Goal: Transaction & Acquisition: Purchase product/service

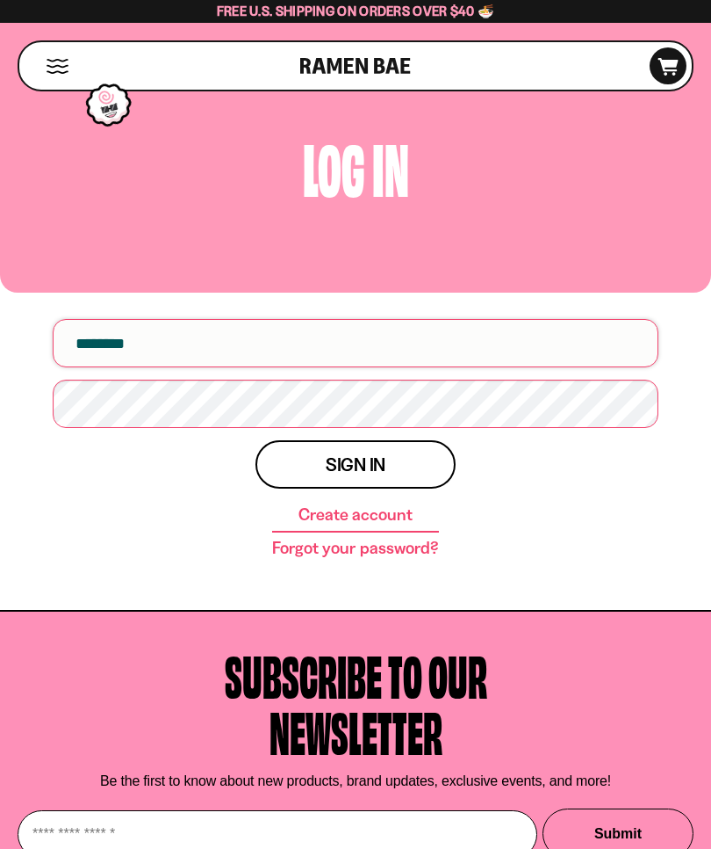
click at [296, 349] on input "email" at bounding box center [356, 343] width 606 height 48
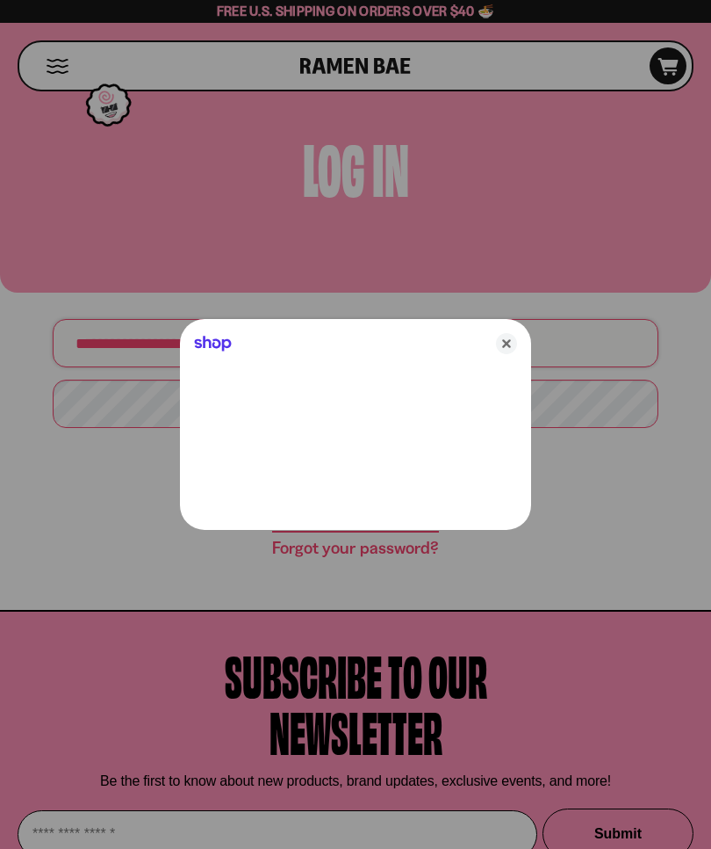
type input "**********"
click at [514, 343] on icon "Close" at bounding box center [506, 343] width 21 height 21
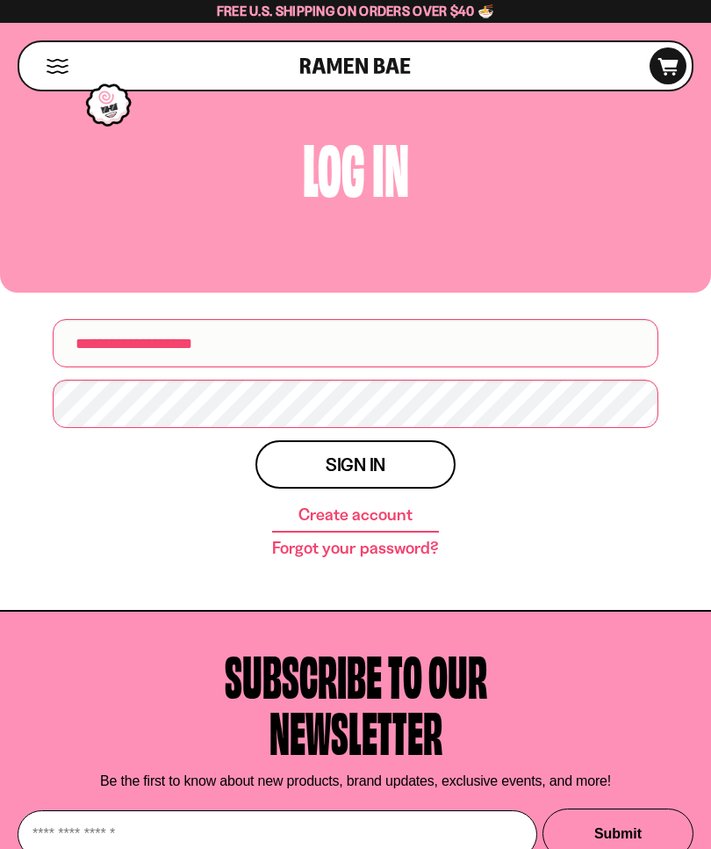
click at [407, 481] on button "Sign in" at bounding box center [356, 464] width 200 height 48
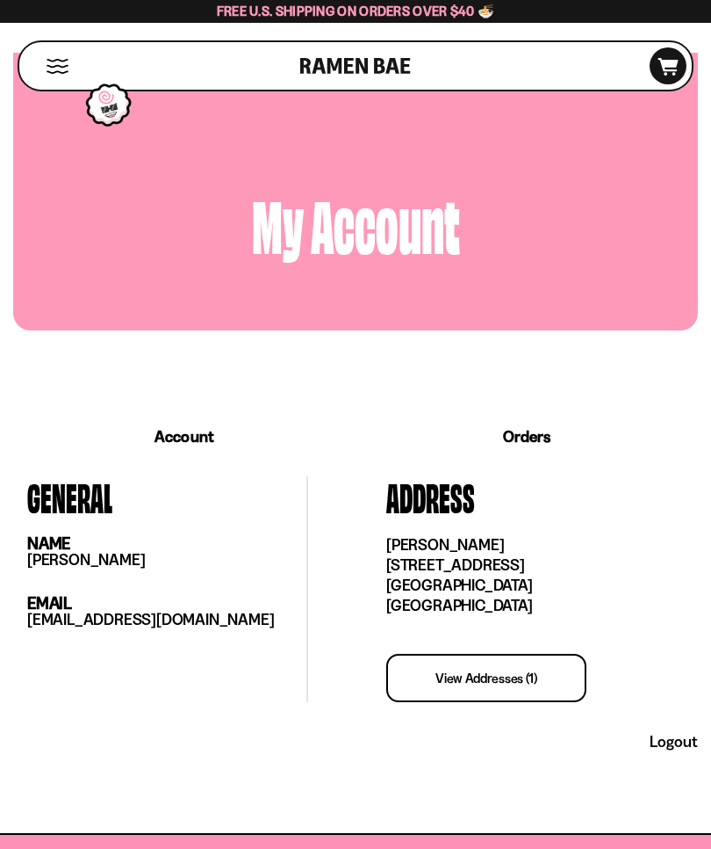
click at [64, 69] on button "Mobile Menu Trigger" at bounding box center [58, 66] width 24 height 15
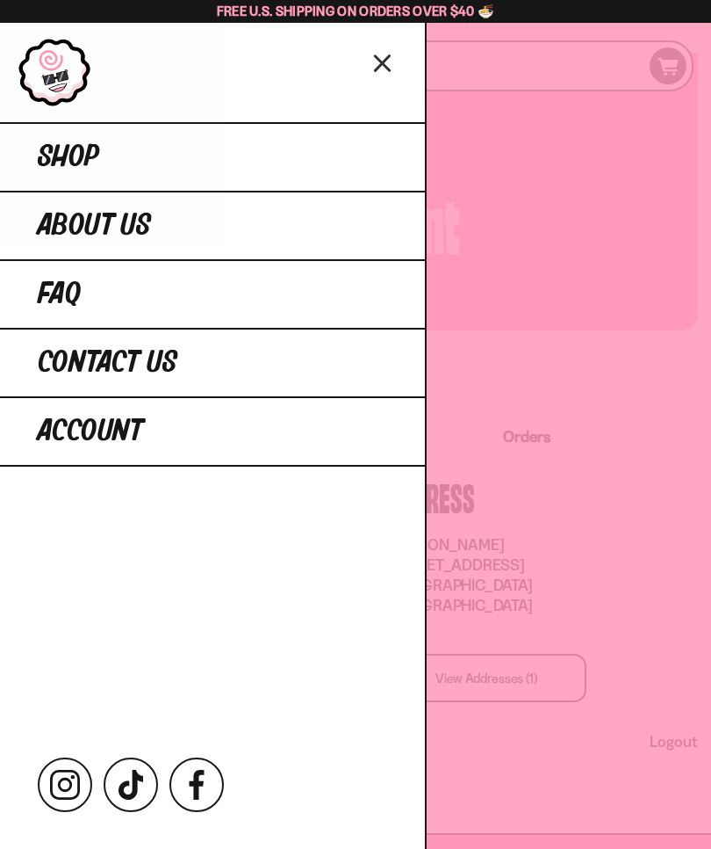
click at [191, 158] on link "Shop" at bounding box center [212, 156] width 425 height 69
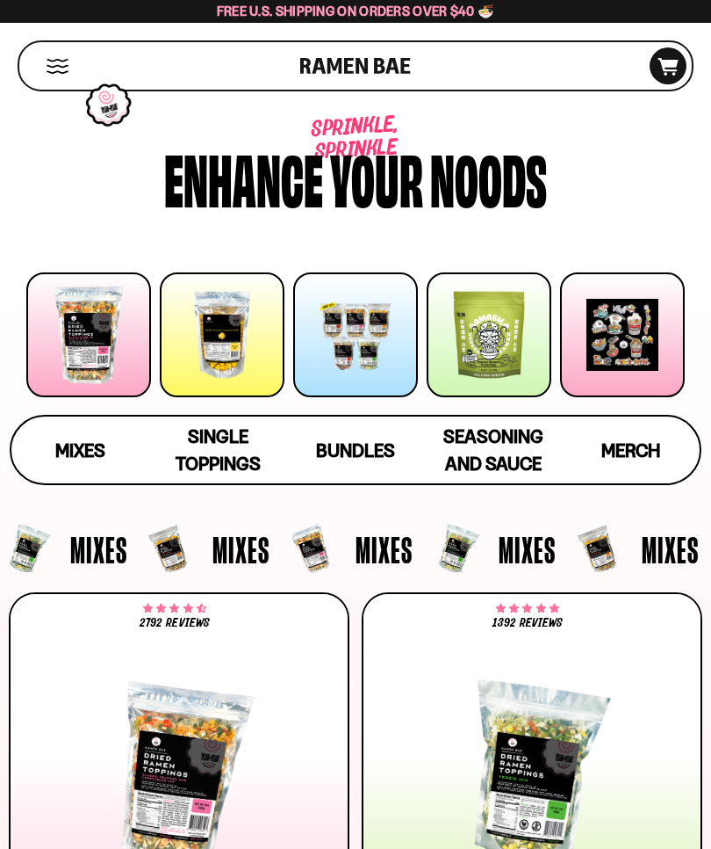
click at [96, 337] on div at bounding box center [88, 334] width 125 height 125
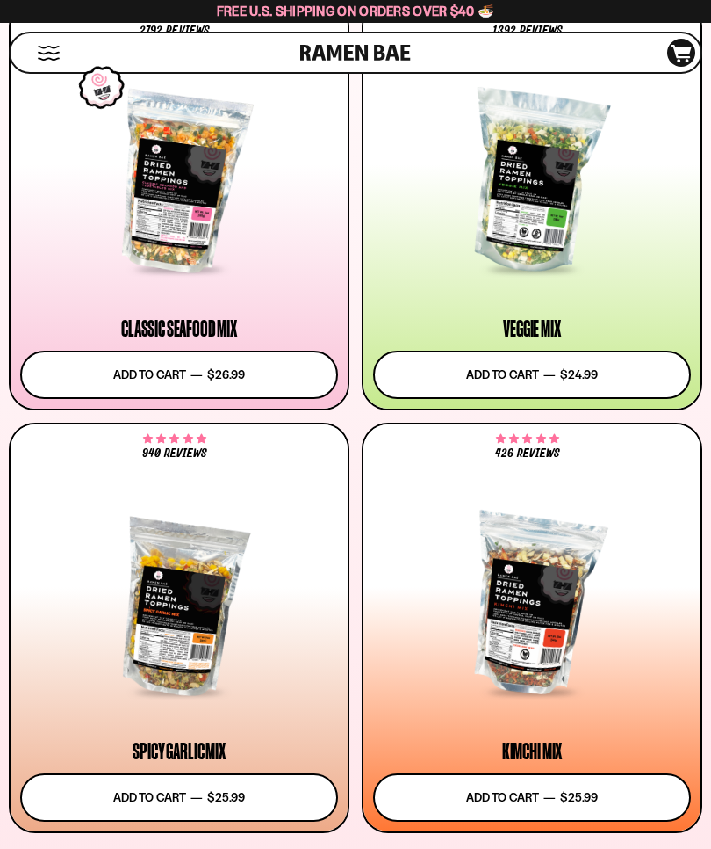
scroll to position [592, 0]
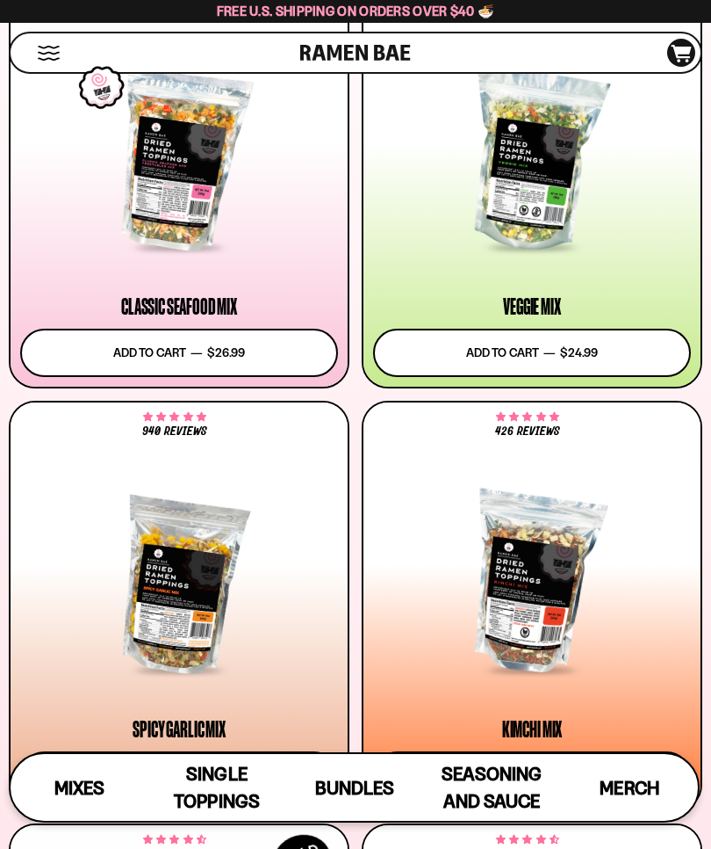
click at [235, 352] on button "Add to cart Add — Regular price $26.99 Regular price Sale price $26.99 Unit pri…" at bounding box center [179, 353] width 318 height 48
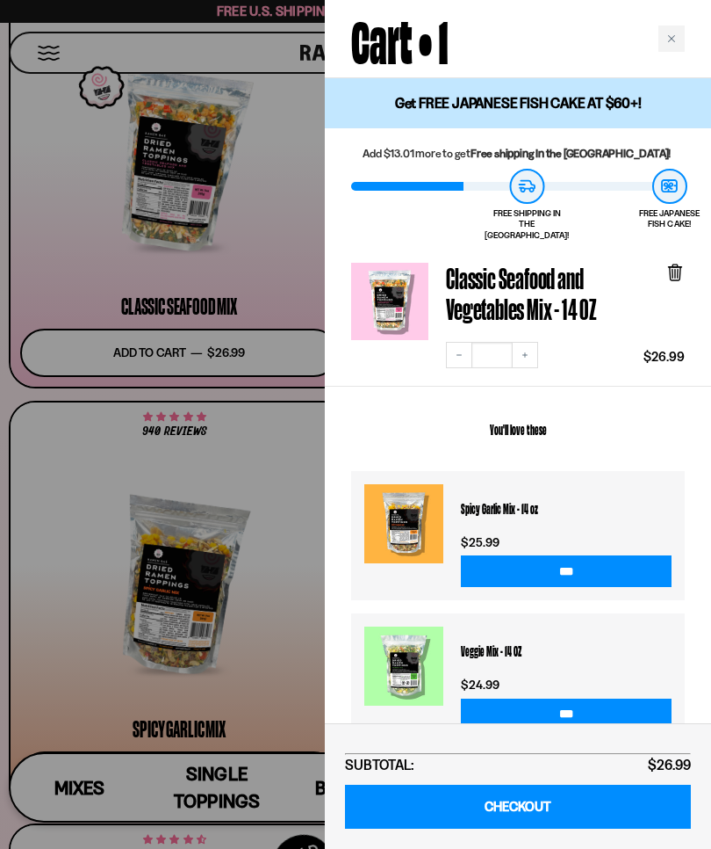
click at [664, 50] on div "Close cart" at bounding box center [672, 38] width 26 height 26
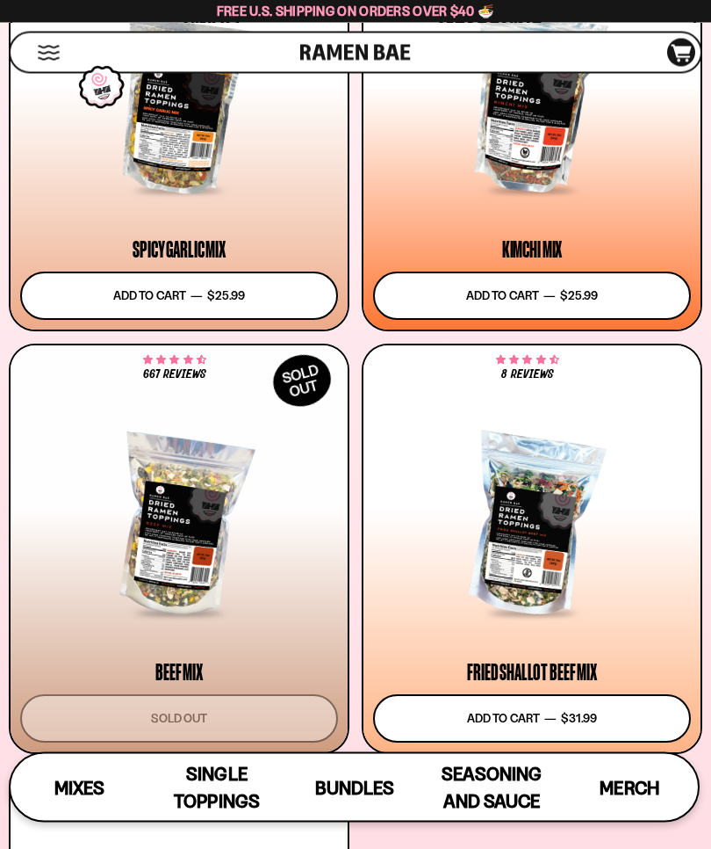
scroll to position [1072, 0]
click at [554, 722] on button "Add to cart Add — Regular price $31.99 Regular price Sale price $31.99 Unit pri…" at bounding box center [532, 718] width 318 height 48
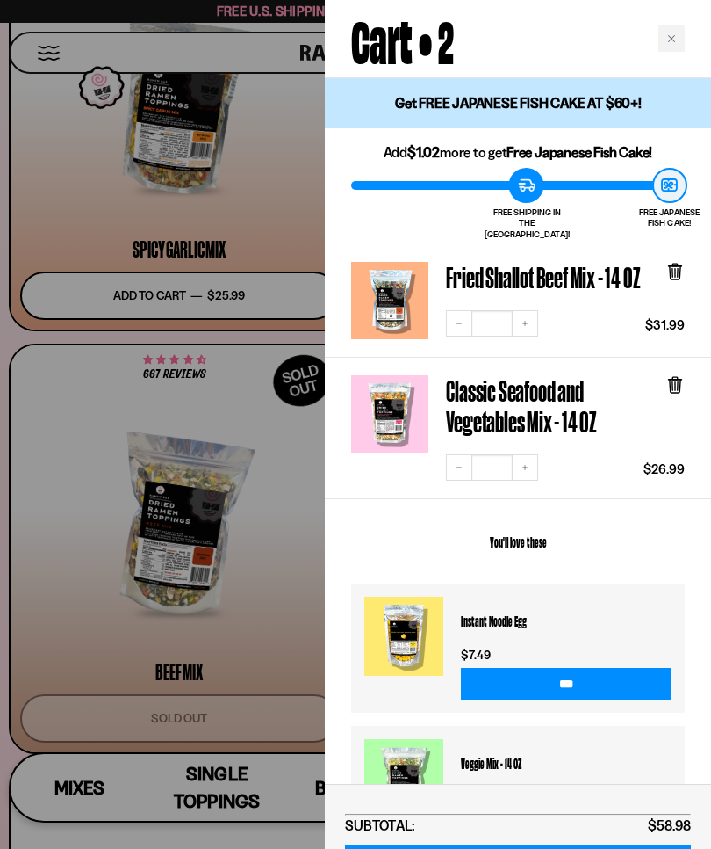
click at [674, 45] on div "Close cart" at bounding box center [672, 38] width 26 height 26
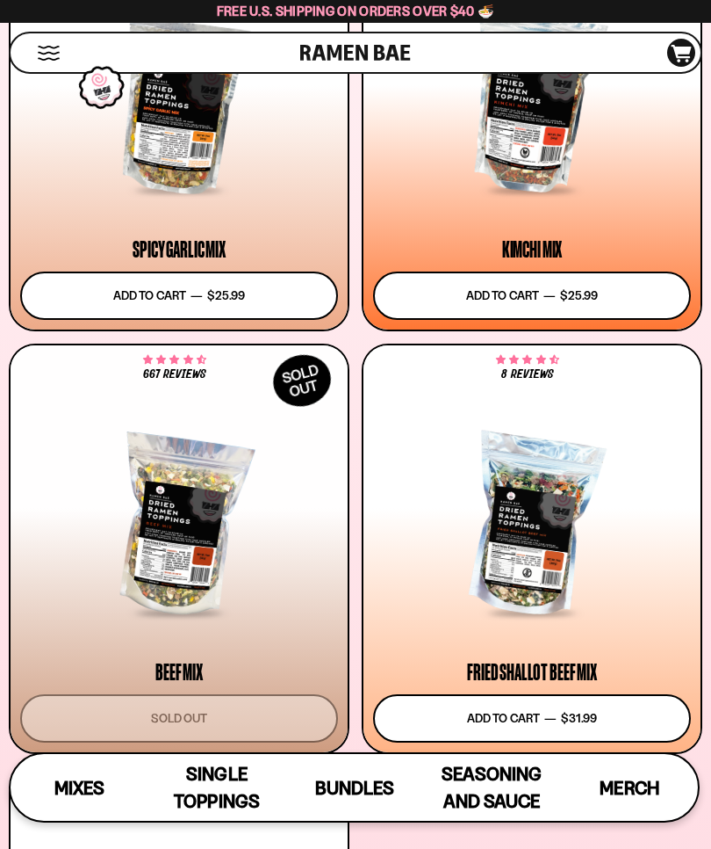
click at [89, 798] on span "Mixes" at bounding box center [79, 787] width 50 height 22
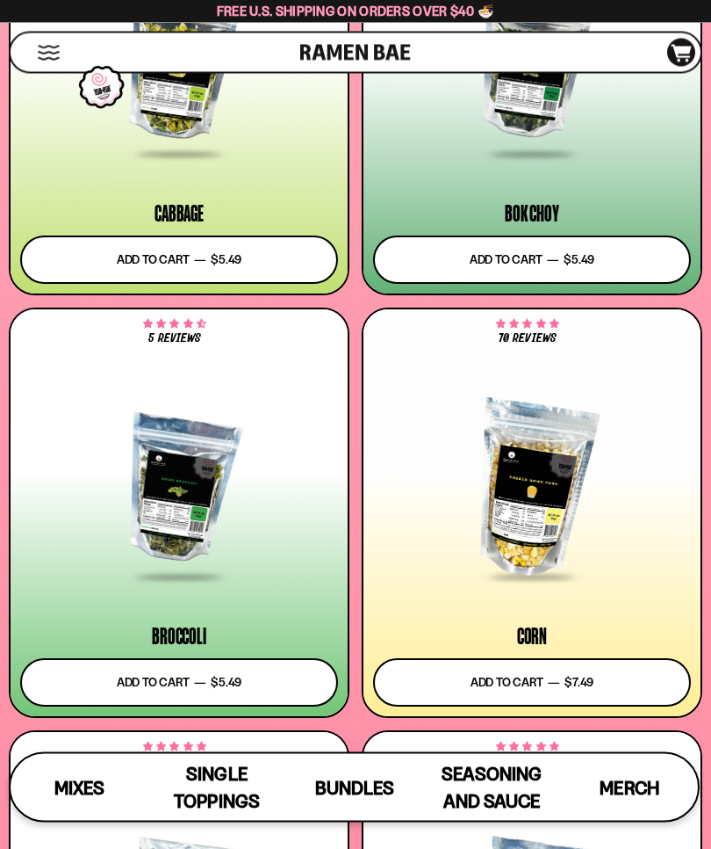
scroll to position [4994, 0]
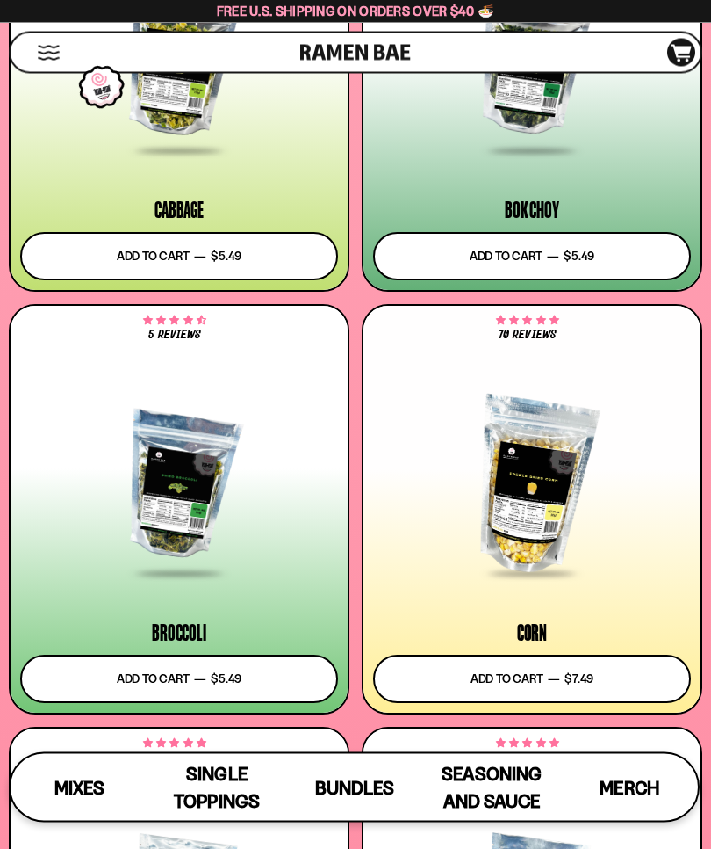
click at [536, 684] on button "Add to cart Add — Regular price $7.49 Regular price Sale price $7.49 Unit price…" at bounding box center [532, 679] width 318 height 48
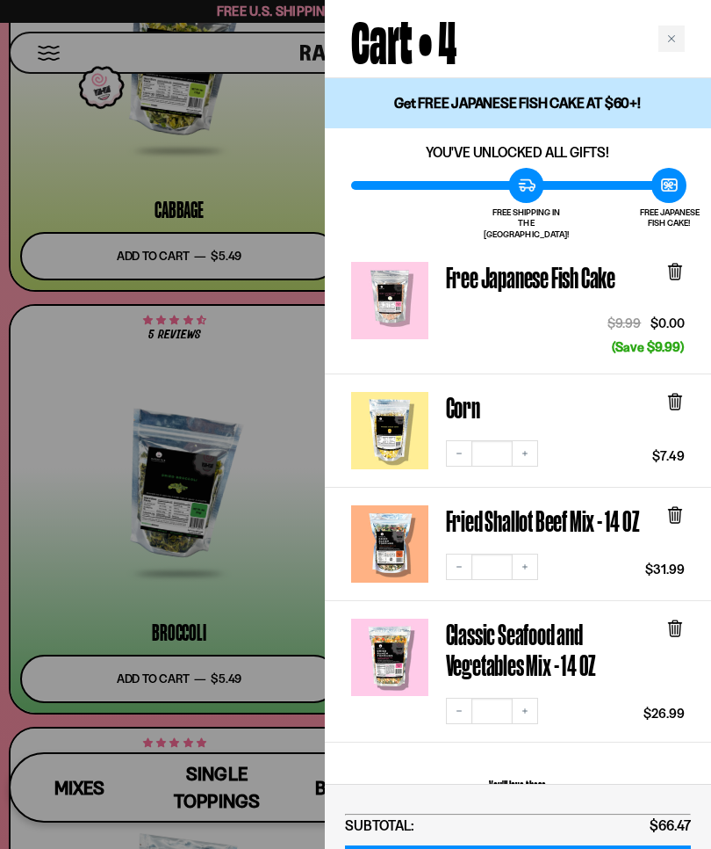
click at [678, 47] on div "Close cart" at bounding box center [672, 38] width 26 height 26
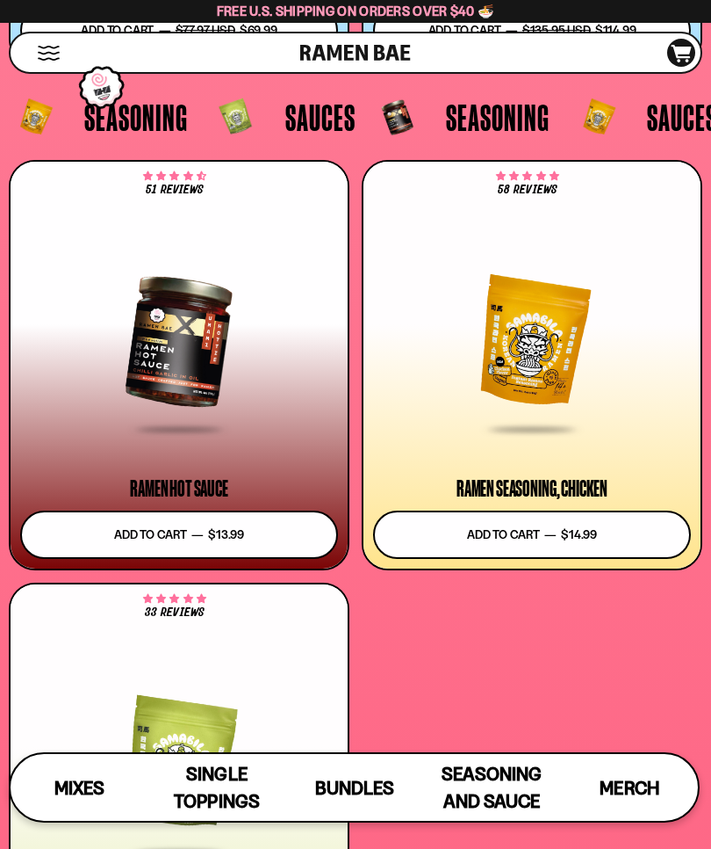
scroll to position [6991, 0]
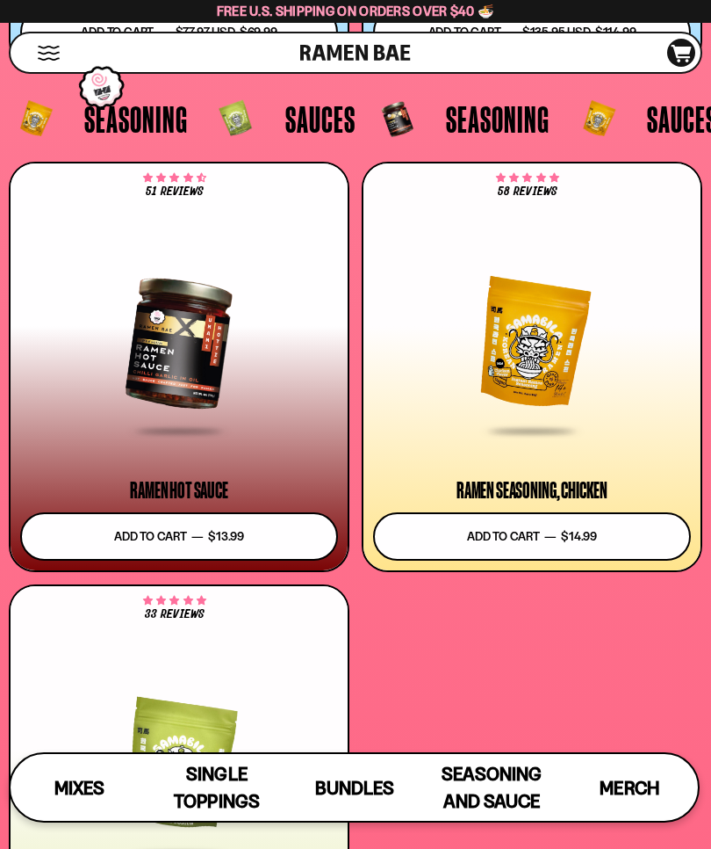
click at [687, 55] on icon "D0381C2F-513E-4F90-8A41-6F0A75DCBAAA" at bounding box center [681, 54] width 47 height 18
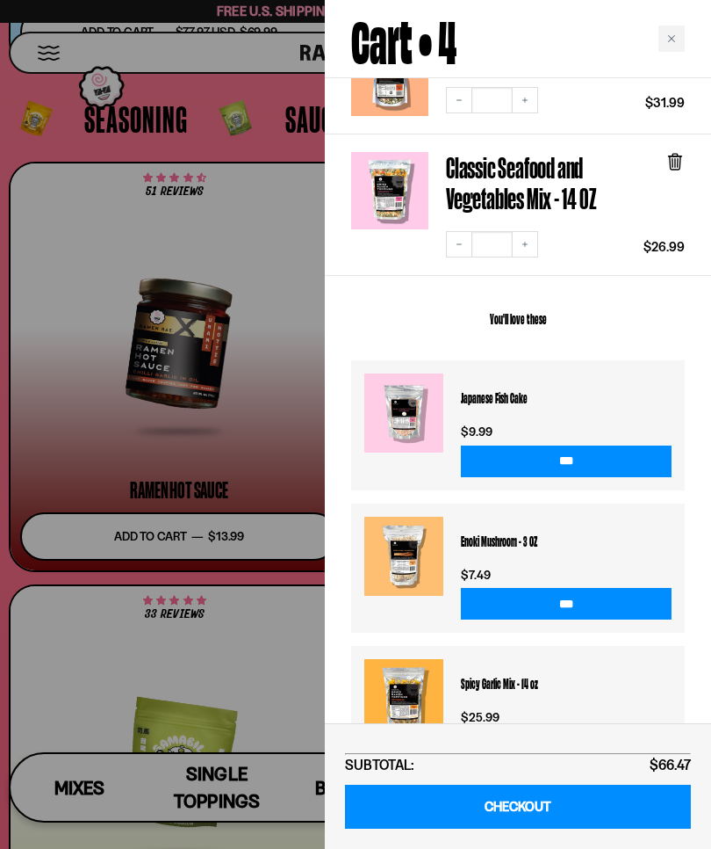
scroll to position [467, 0]
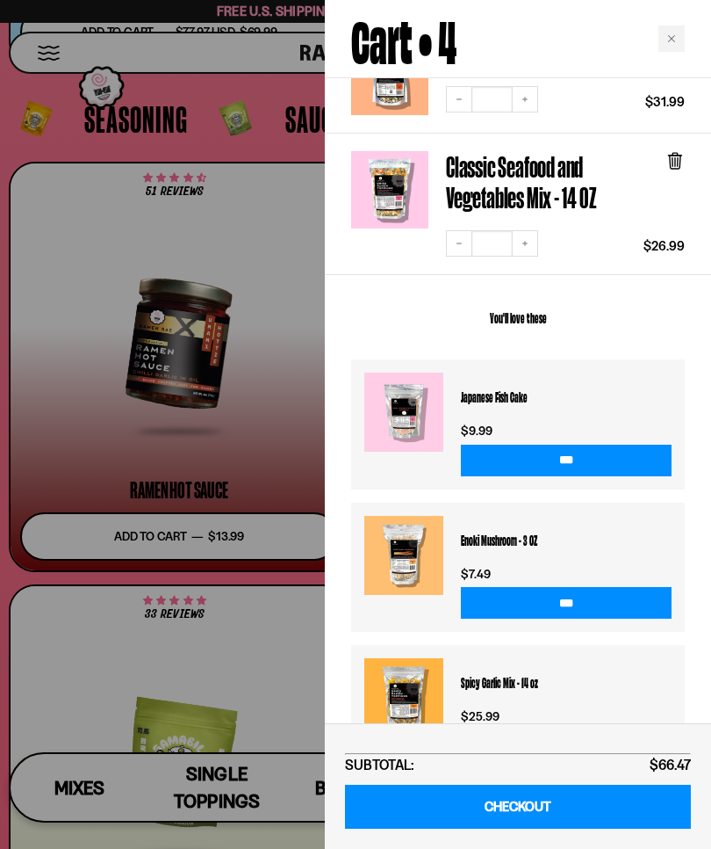
click at [504, 386] on h3 "Japanese Fish Cake" at bounding box center [566, 395] width 211 height 47
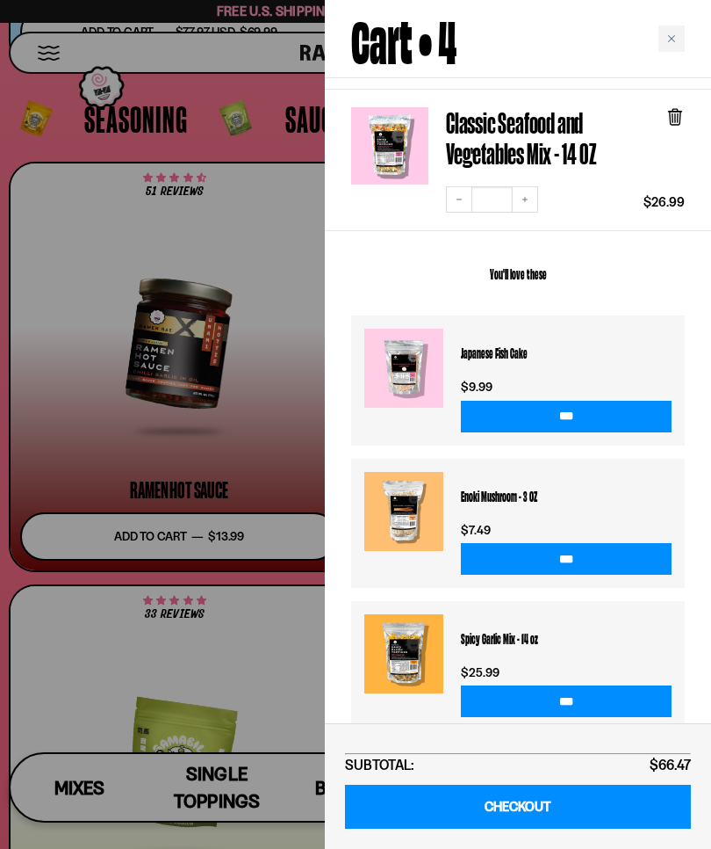
scroll to position [510, 0]
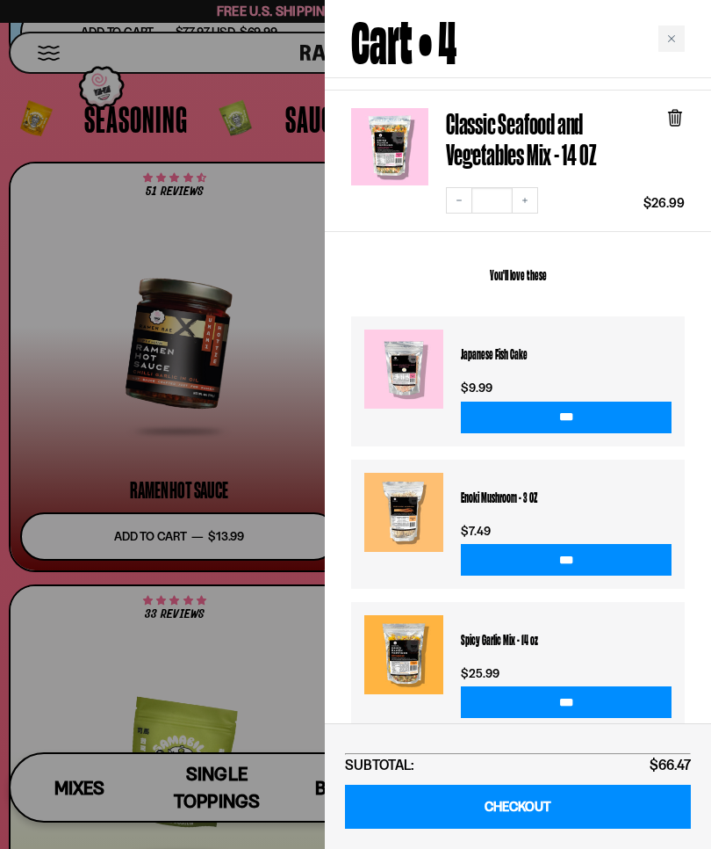
click at [523, 808] on link "CHECKOUT" at bounding box center [518, 806] width 346 height 45
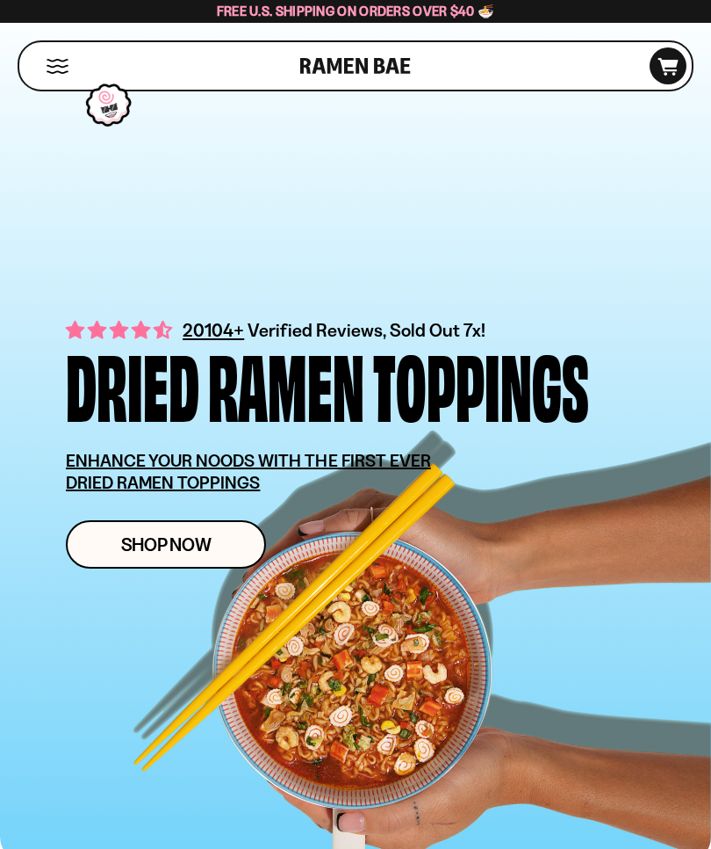
click at [63, 64] on button "Mobile Menu Trigger" at bounding box center [58, 66] width 24 height 15
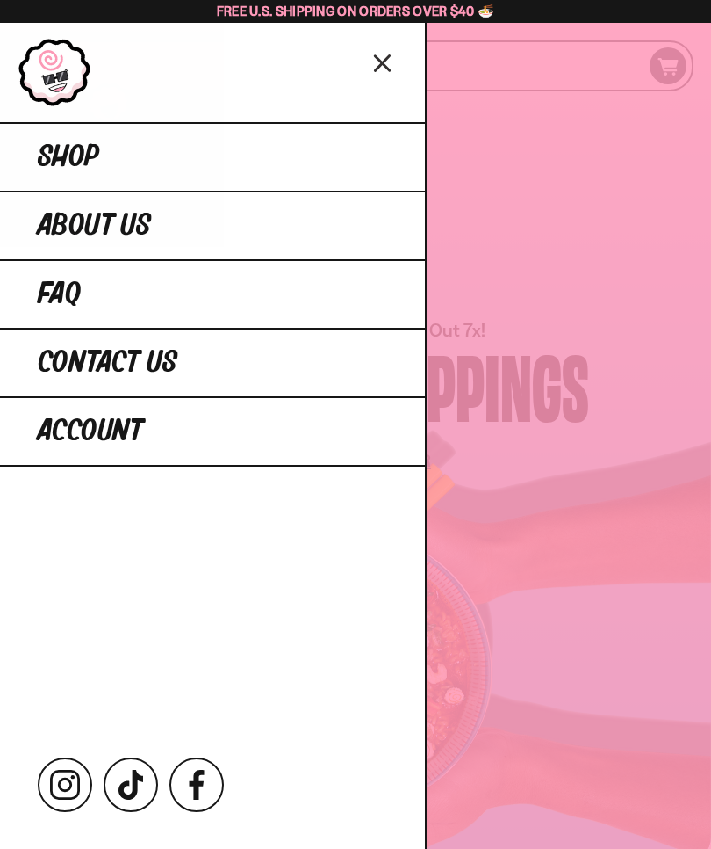
click at [117, 429] on span "Account" at bounding box center [90, 431] width 105 height 32
